Goal: Book appointment/travel/reservation

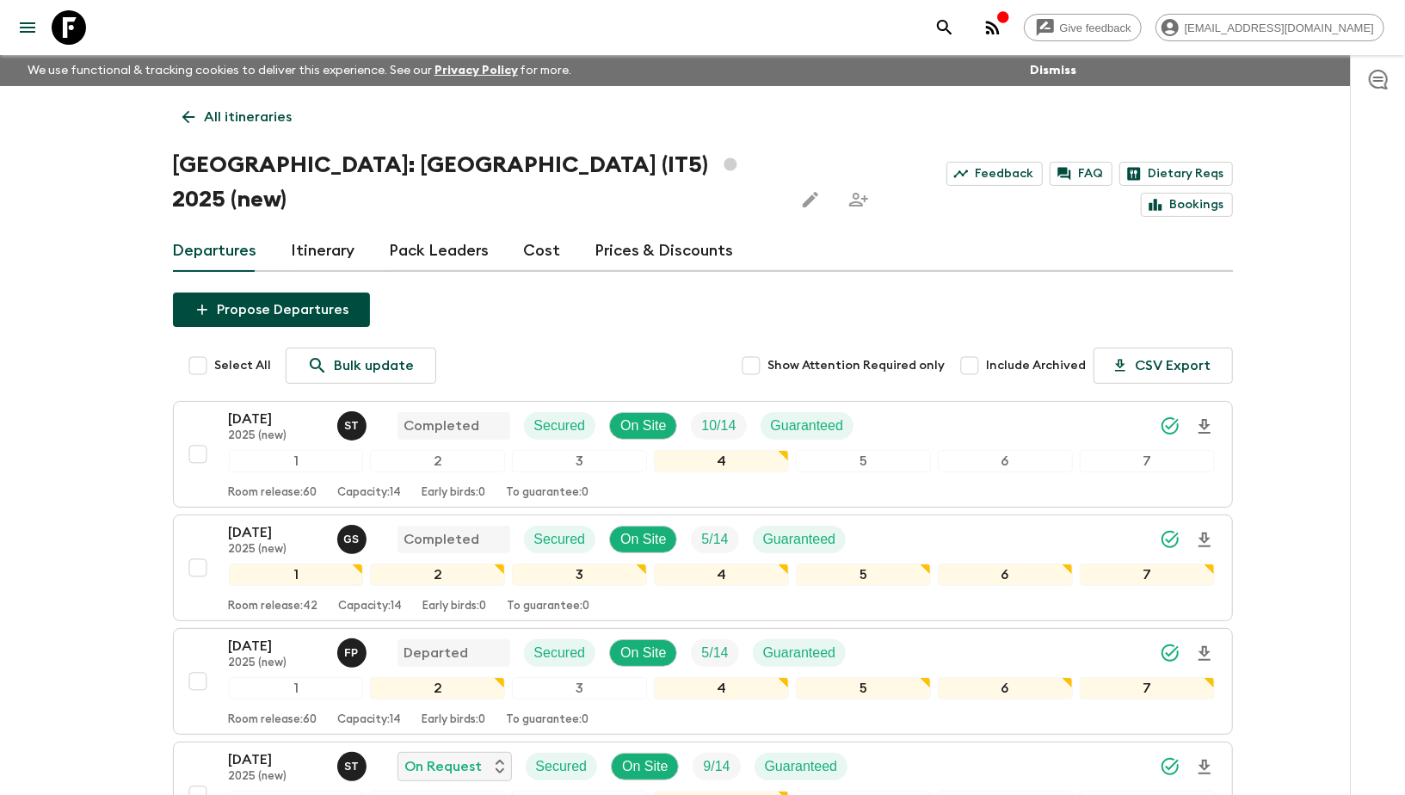
click at [310, 231] on link "Itinerary" at bounding box center [324, 251] width 64 height 41
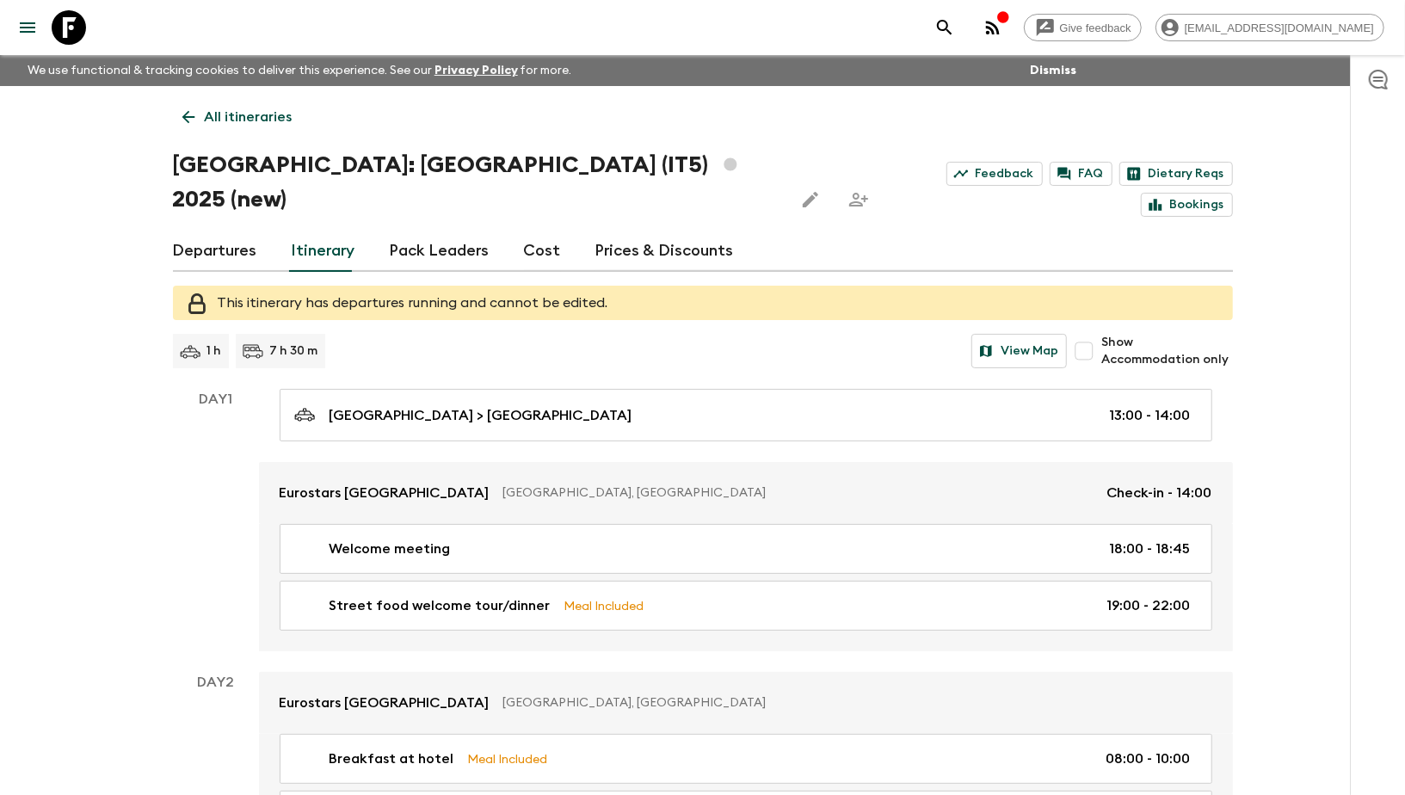
click at [220, 231] on link "Departures" at bounding box center [215, 251] width 84 height 41
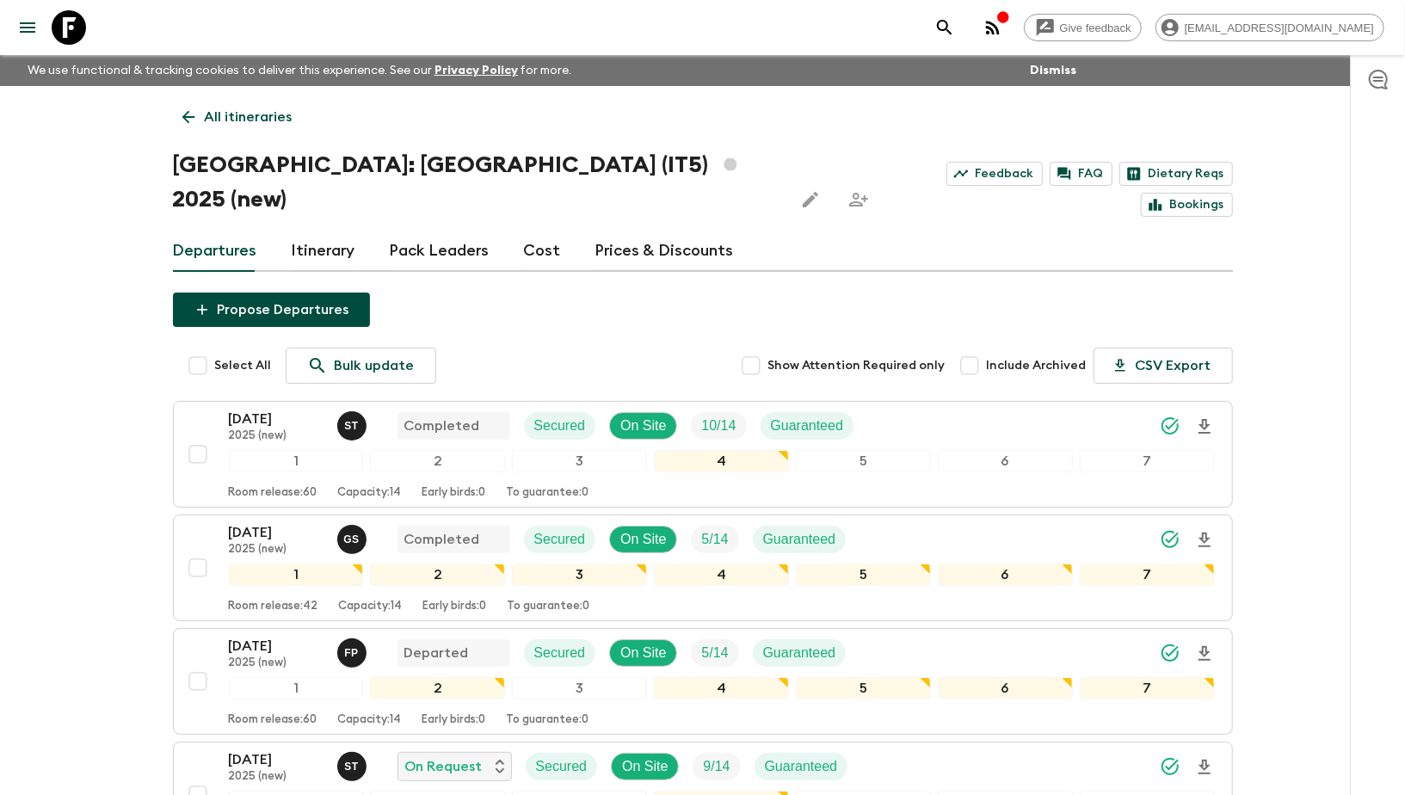
click at [191, 116] on icon at bounding box center [188, 117] width 13 height 13
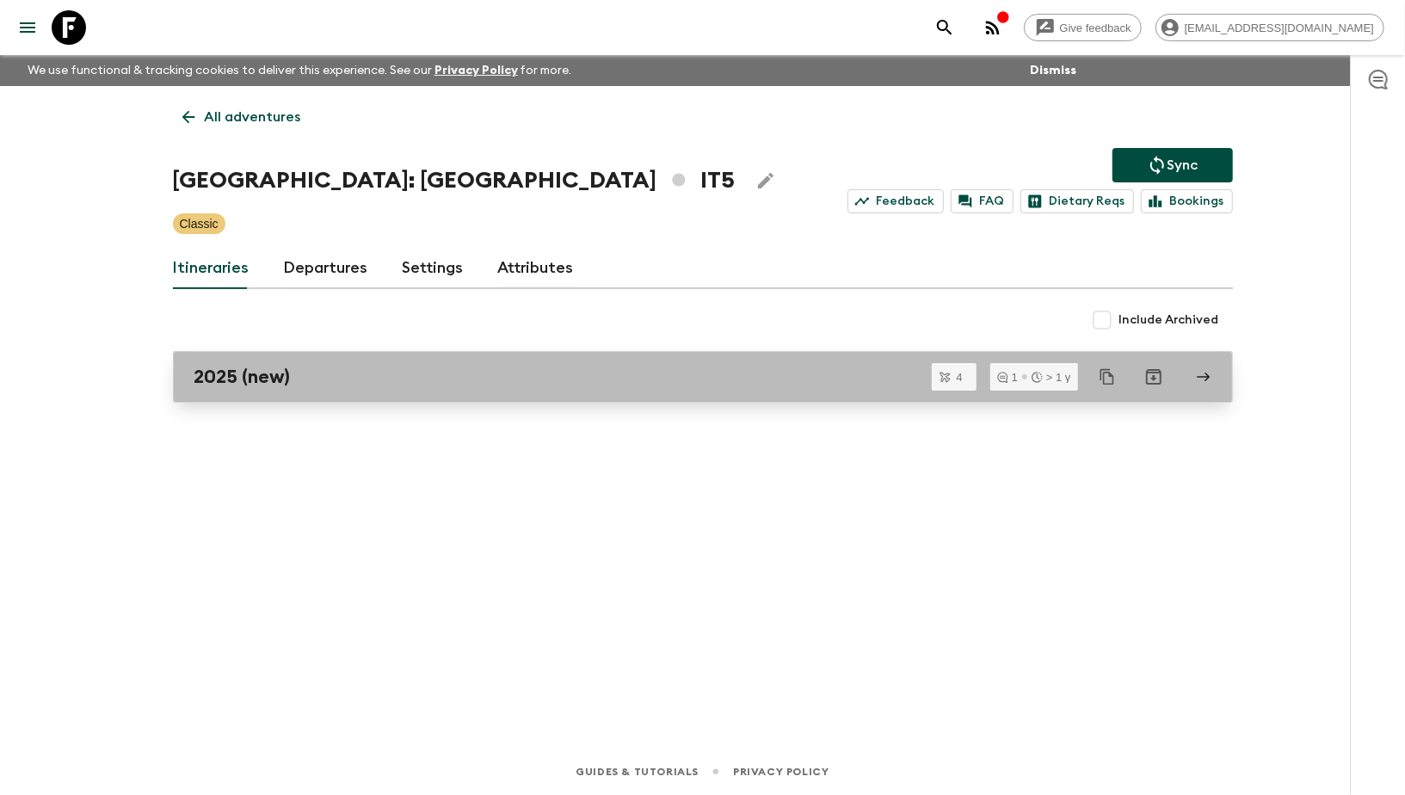
click at [269, 366] on h2 "2025 (new)" at bounding box center [242, 377] width 96 height 22
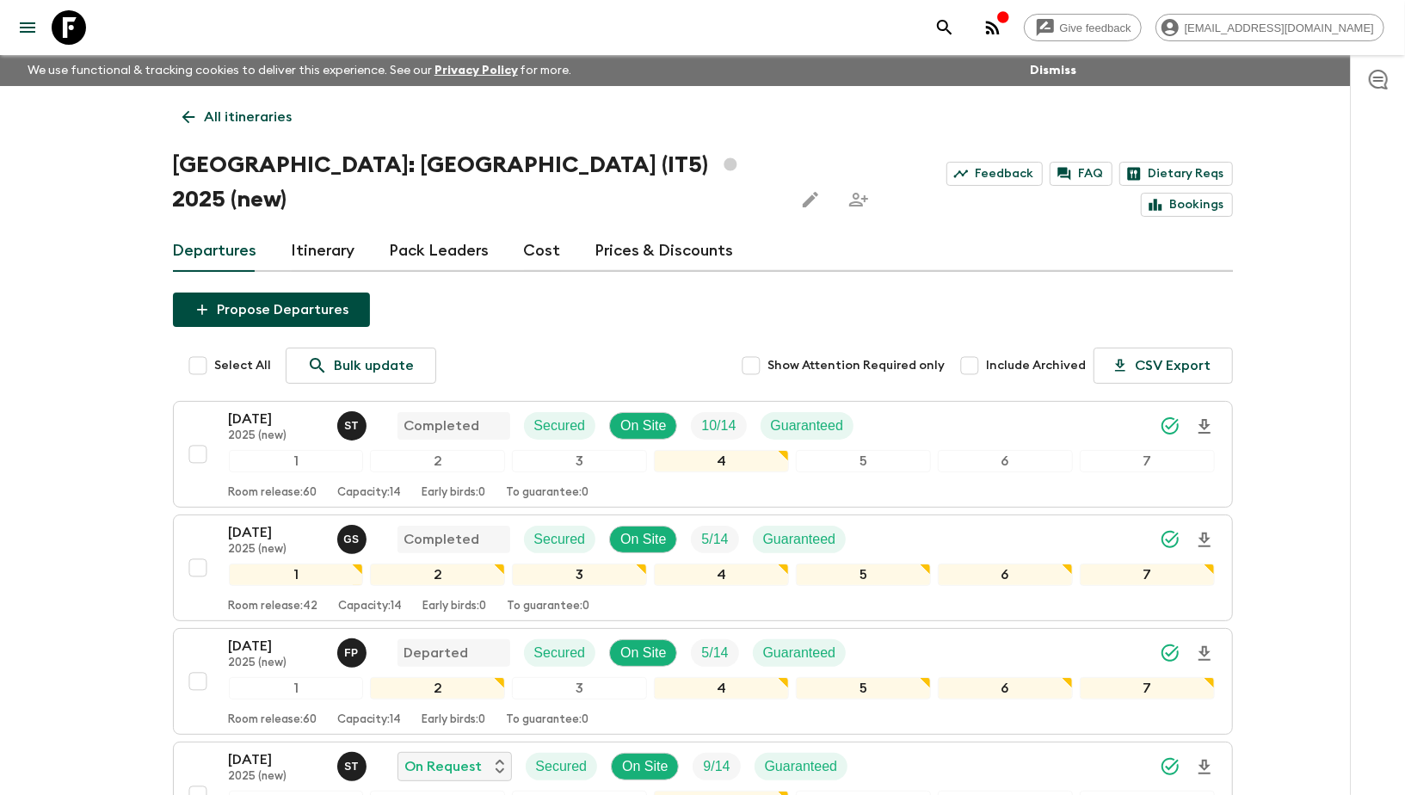
scroll to position [168, 0]
